Goal: Task Accomplishment & Management: Use online tool/utility

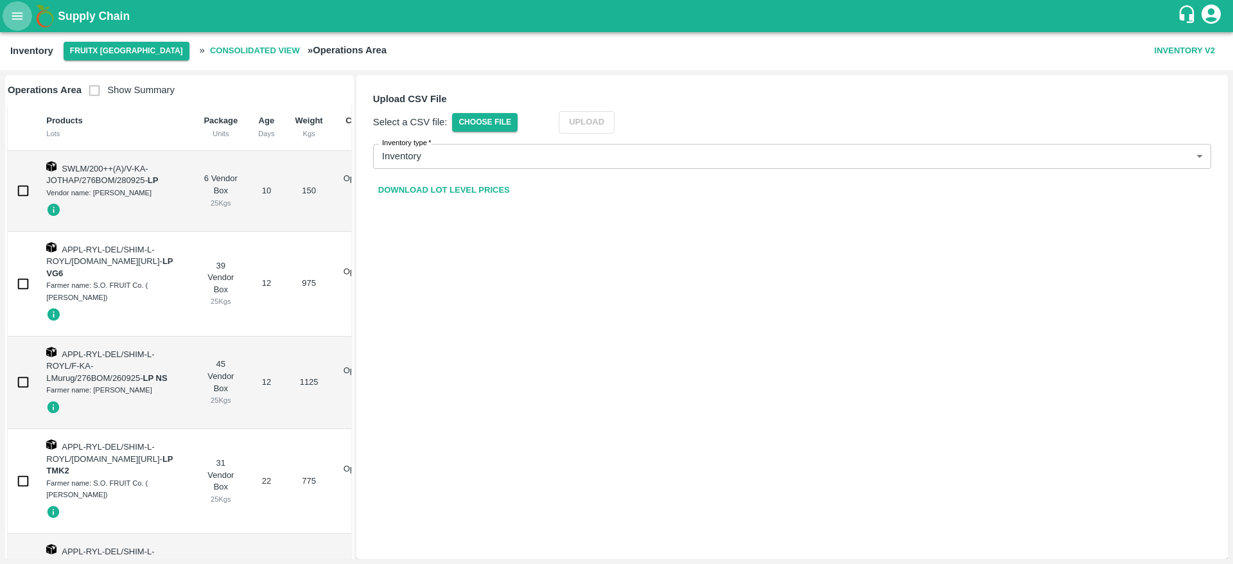
click at [21, 13] on icon "open drawer" at bounding box center [17, 16] width 14 height 14
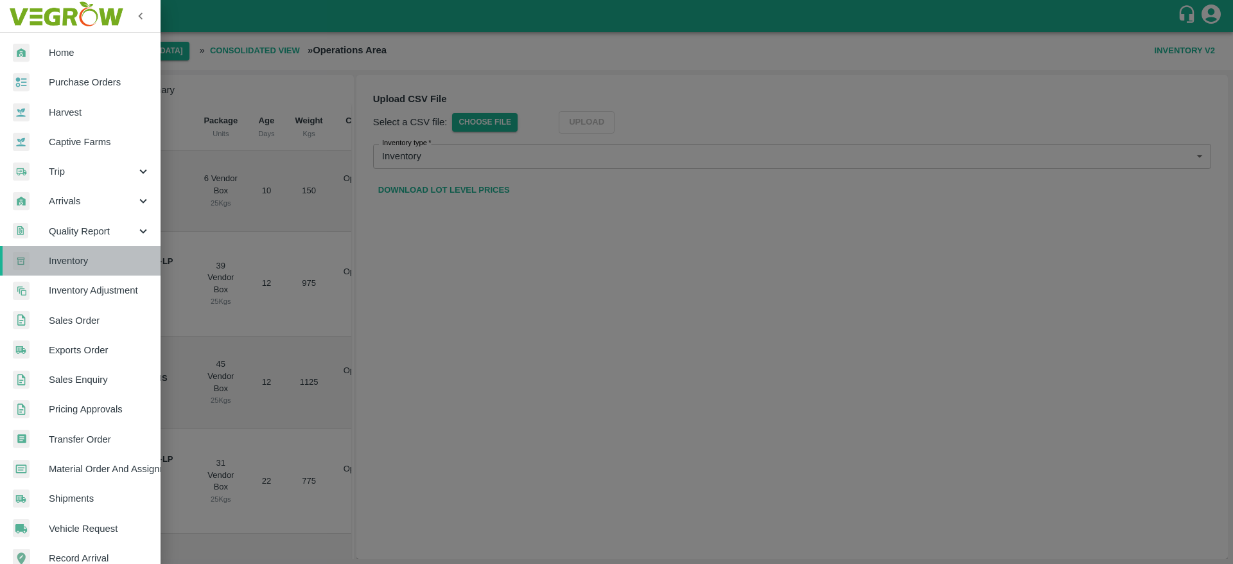
click at [91, 266] on span "Inventory" at bounding box center [99, 261] width 101 height 14
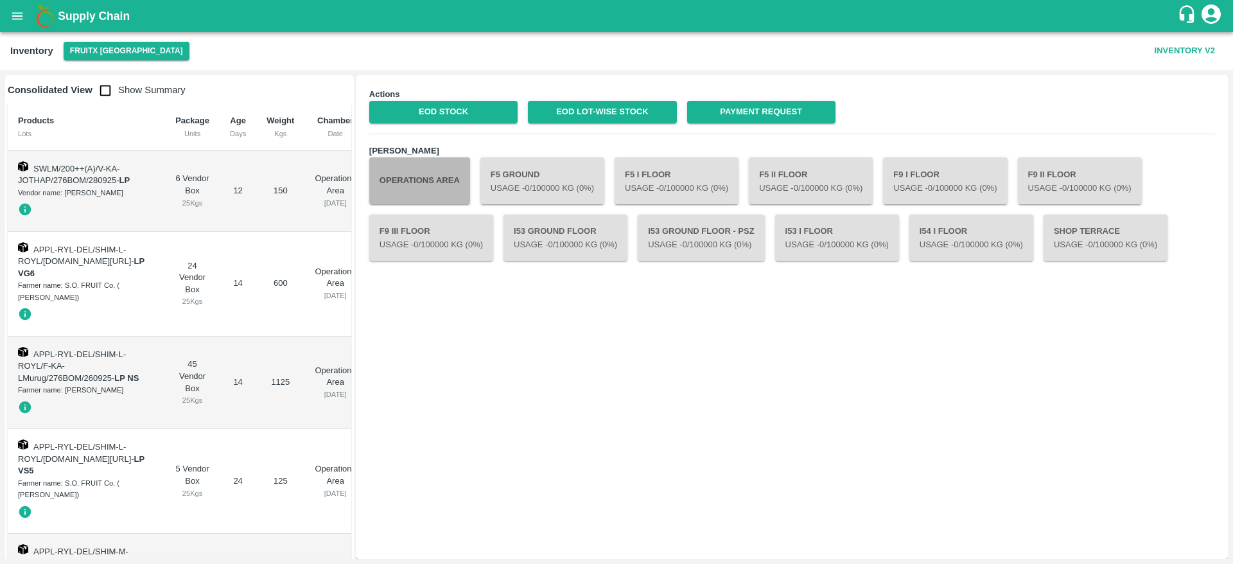
click at [427, 177] on button "Operations Area" at bounding box center [419, 180] width 101 height 46
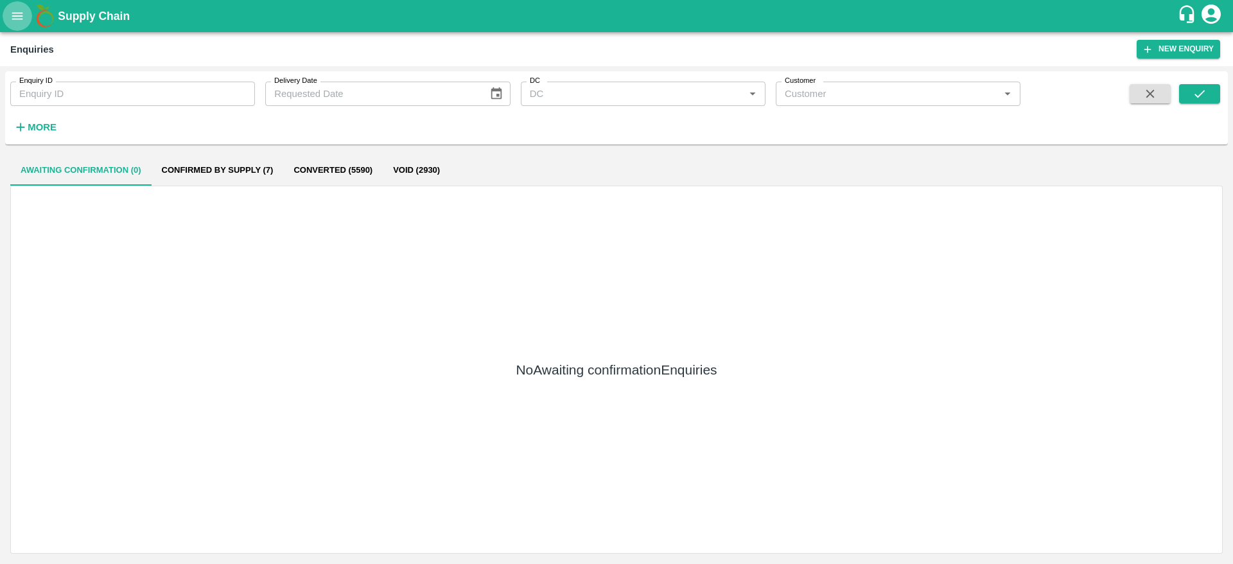
click at [20, 26] on button "open drawer" at bounding box center [18, 16] width 30 height 30
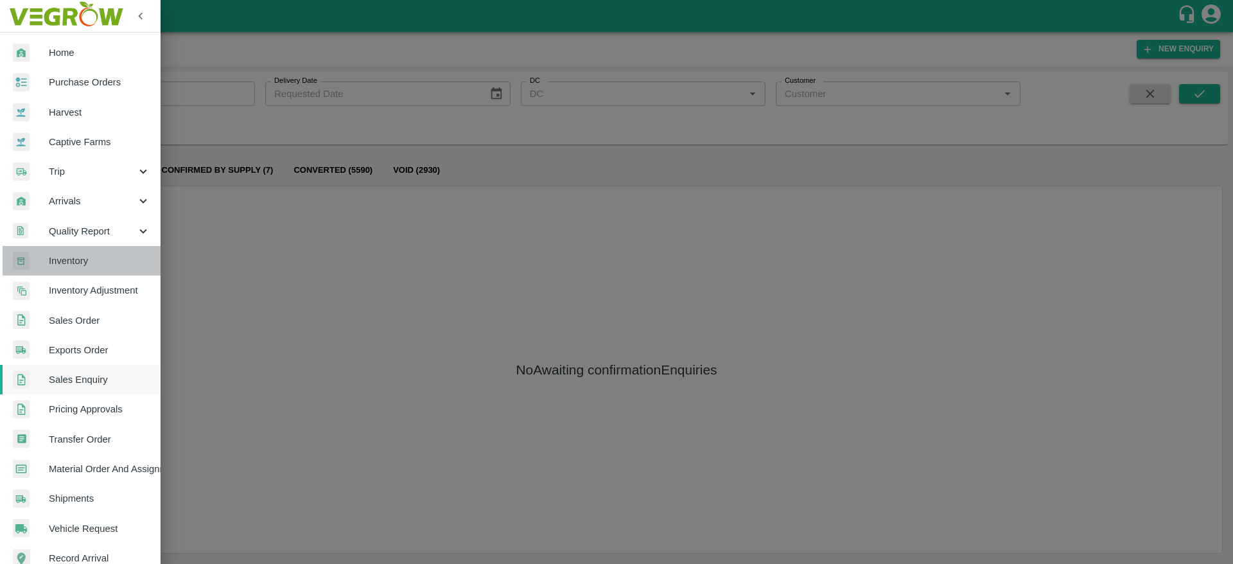
click at [85, 260] on span "Inventory" at bounding box center [99, 261] width 101 height 14
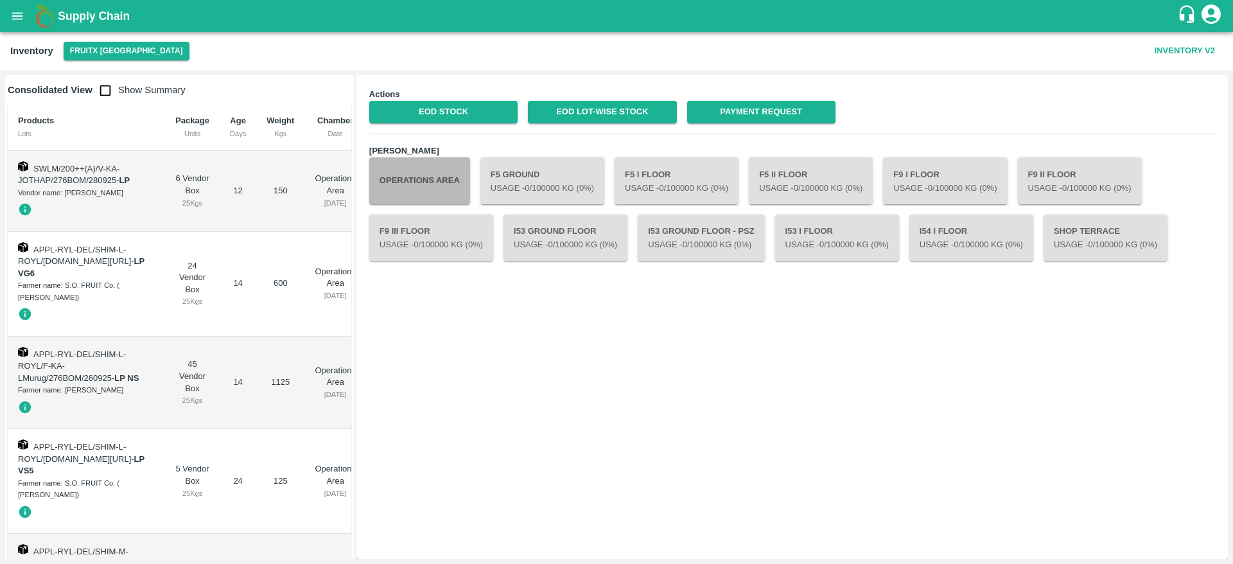
click at [395, 168] on button "Operations Area" at bounding box center [419, 180] width 101 height 46
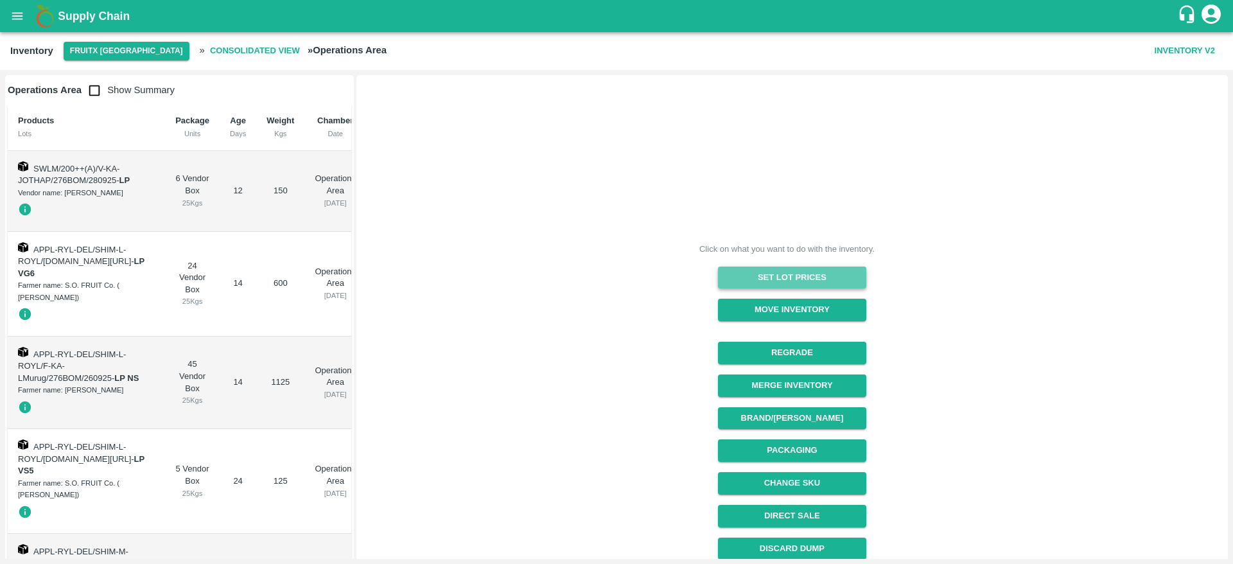
click at [824, 277] on button "Set Lot Prices" at bounding box center [792, 277] width 148 height 22
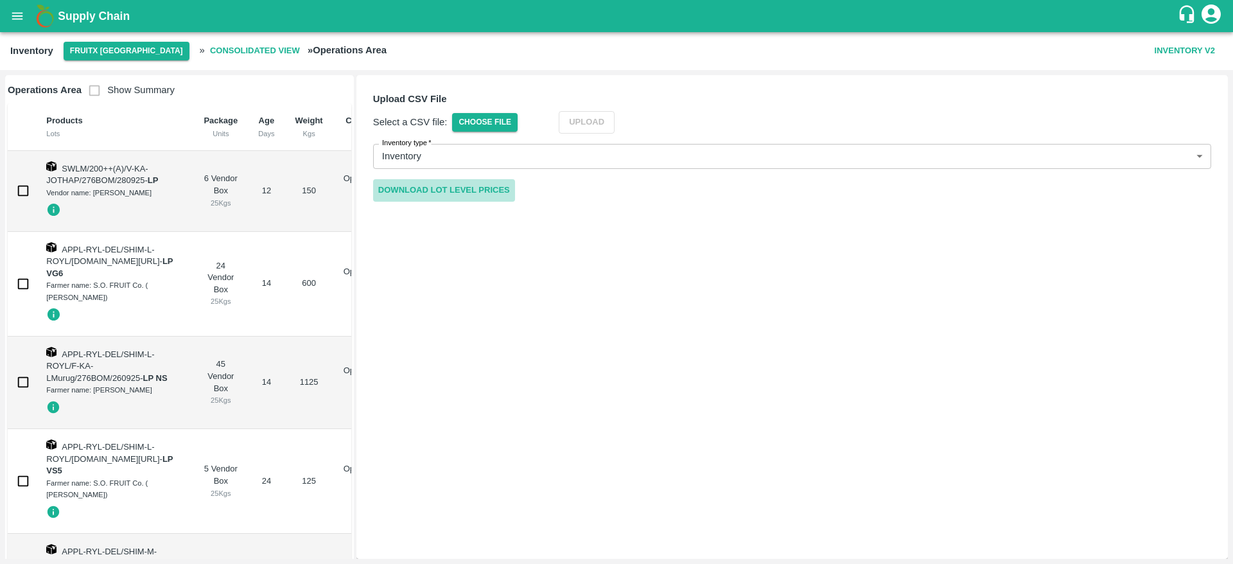
click at [463, 182] on link "Download Lot Level Prices" at bounding box center [444, 190] width 142 height 22
click at [479, 129] on span "Choose File" at bounding box center [485, 122] width 66 height 19
click at [0, 0] on input "Choose File" at bounding box center [0, 0] width 0 height 0
click at [600, 125] on button "Upload" at bounding box center [606, 122] width 56 height 22
